Goal: Find specific page/section: Find specific page/section

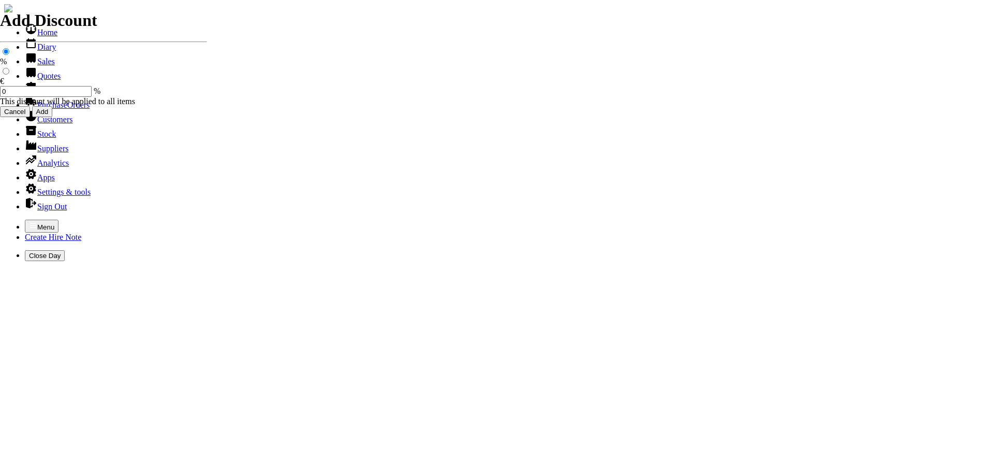
select select "HO"
click at [29, 221] on icon "button" at bounding box center [33, 225] width 8 height 8
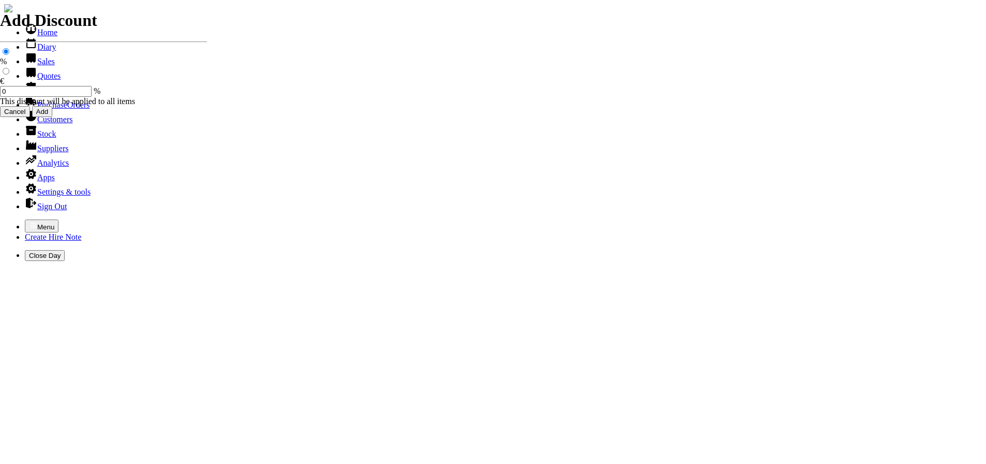
click at [55, 124] on link "Customers" at bounding box center [49, 119] width 48 height 9
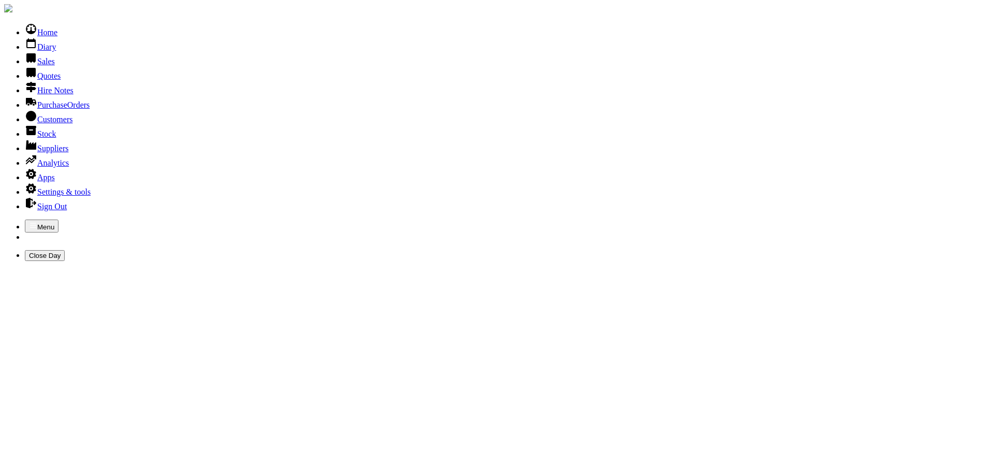
type input "KESHMORE"
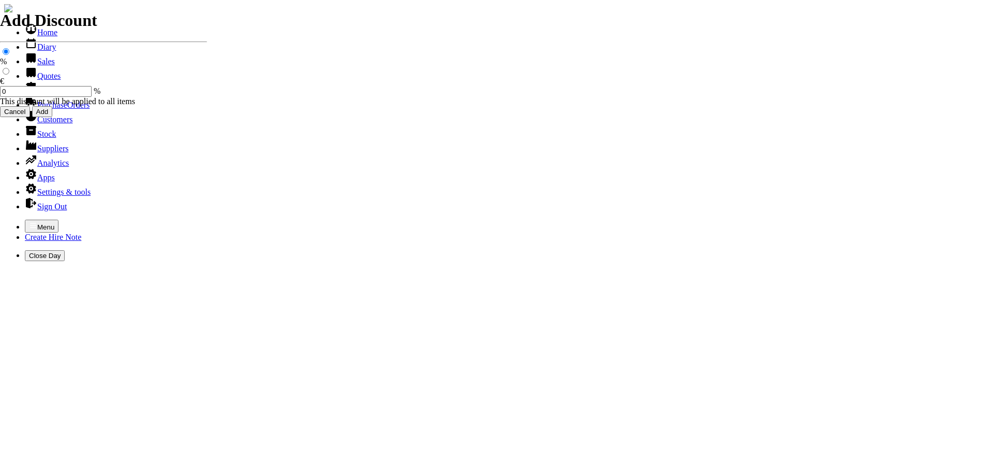
select select "HO"
